Goal: Go to known website: Access a specific website the user already knows

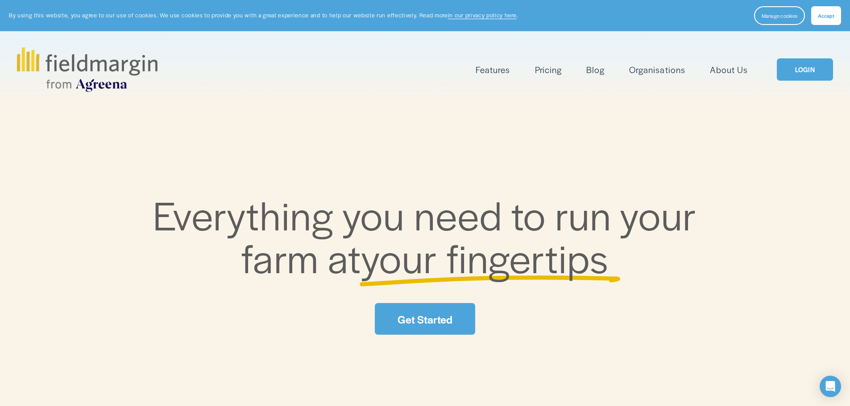
click at [803, 72] on link "LOGIN" at bounding box center [805, 69] width 56 height 23
